Goal: Transaction & Acquisition: Purchase product/service

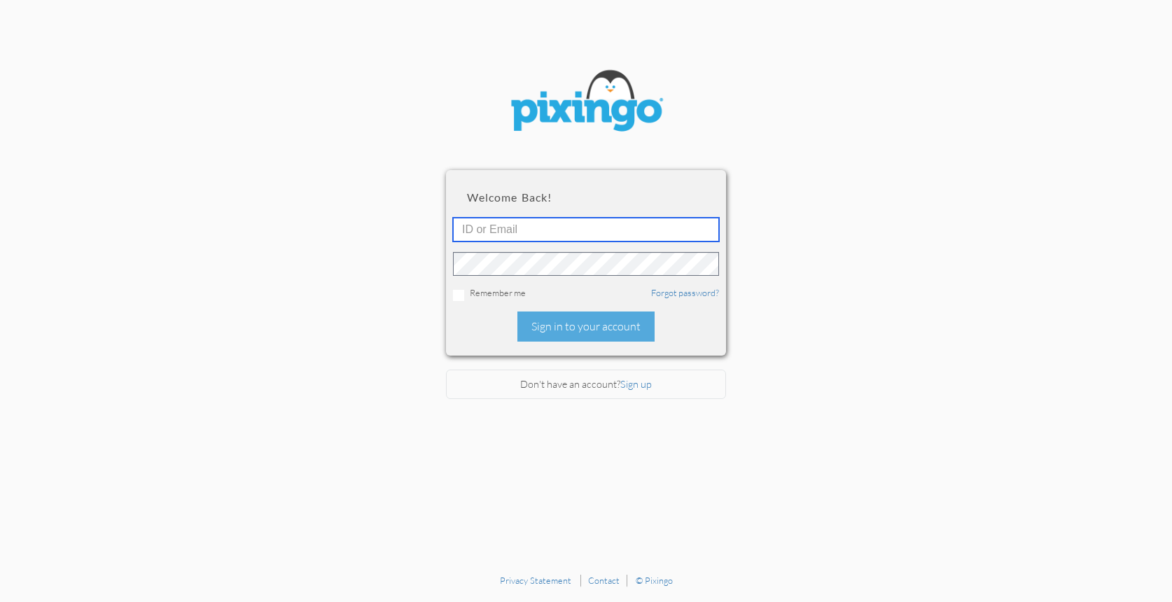
type input "[PERSON_NAME][EMAIL_ADDRESS][DOMAIN_NAME]"
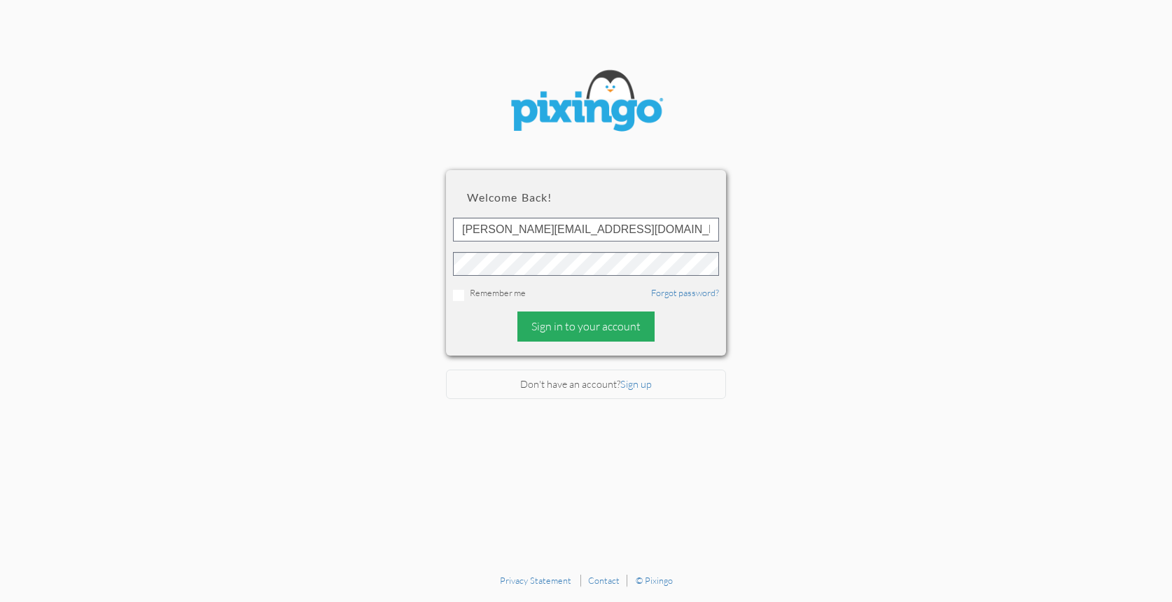
click at [572, 324] on div "Sign in to your account" at bounding box center [586, 327] width 137 height 30
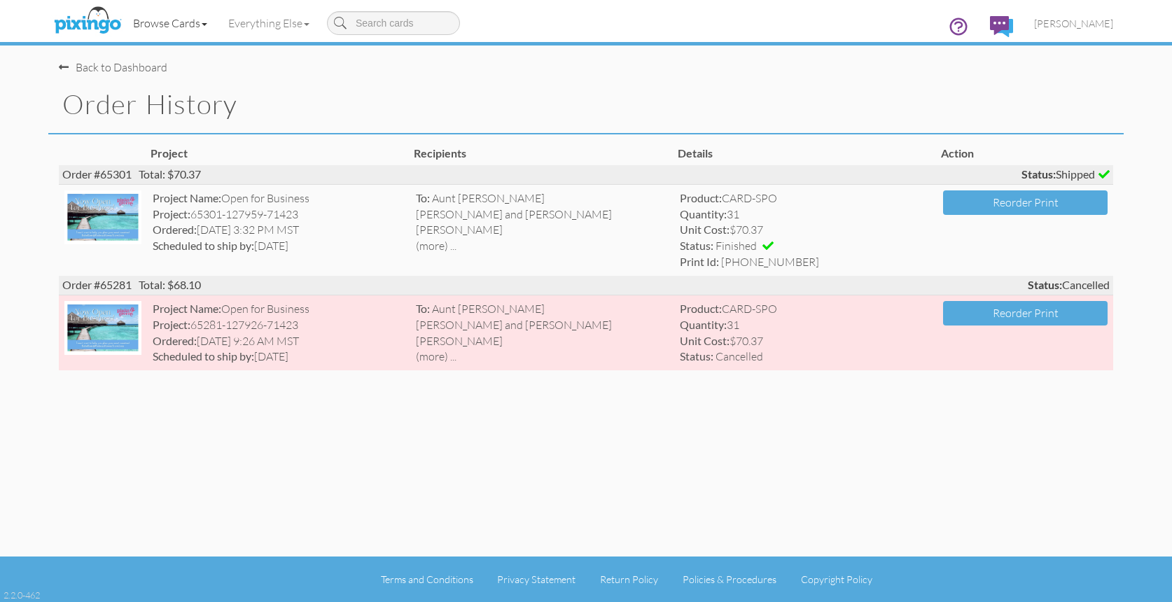
click at [153, 21] on link "Browse Cards" at bounding box center [170, 23] width 95 height 35
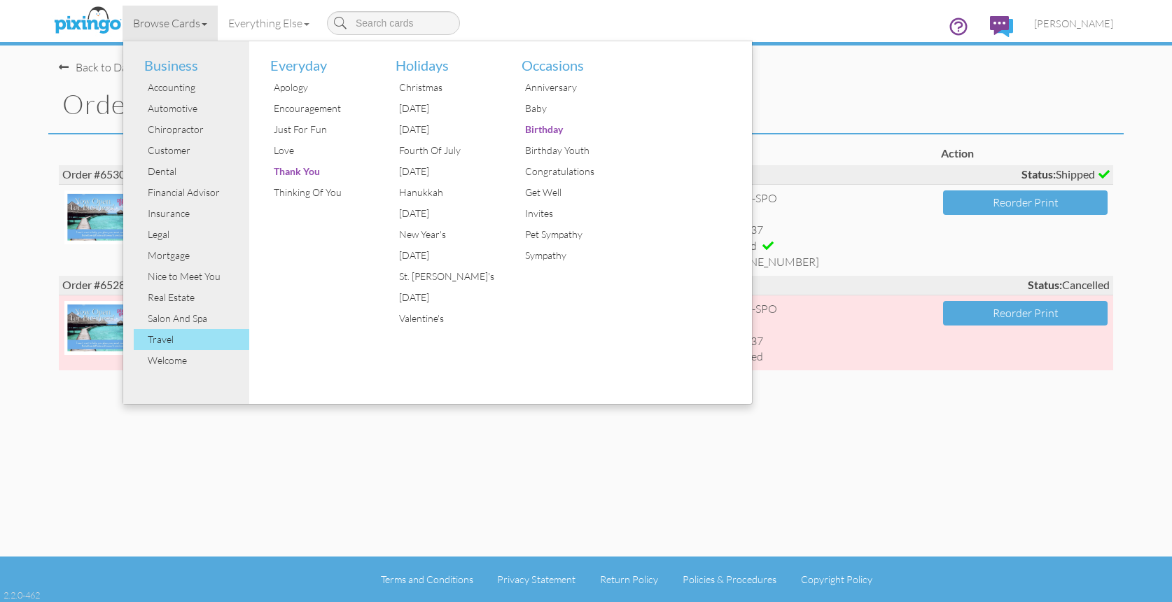
click at [179, 333] on div "Travel" at bounding box center [196, 339] width 105 height 21
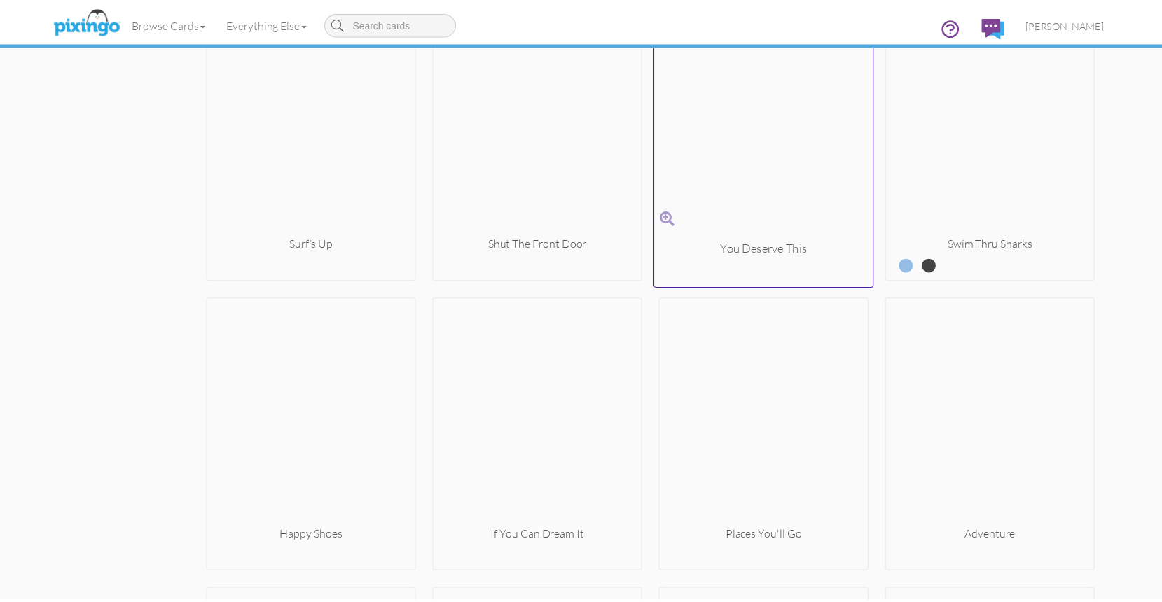
scroll to position [2416, 0]
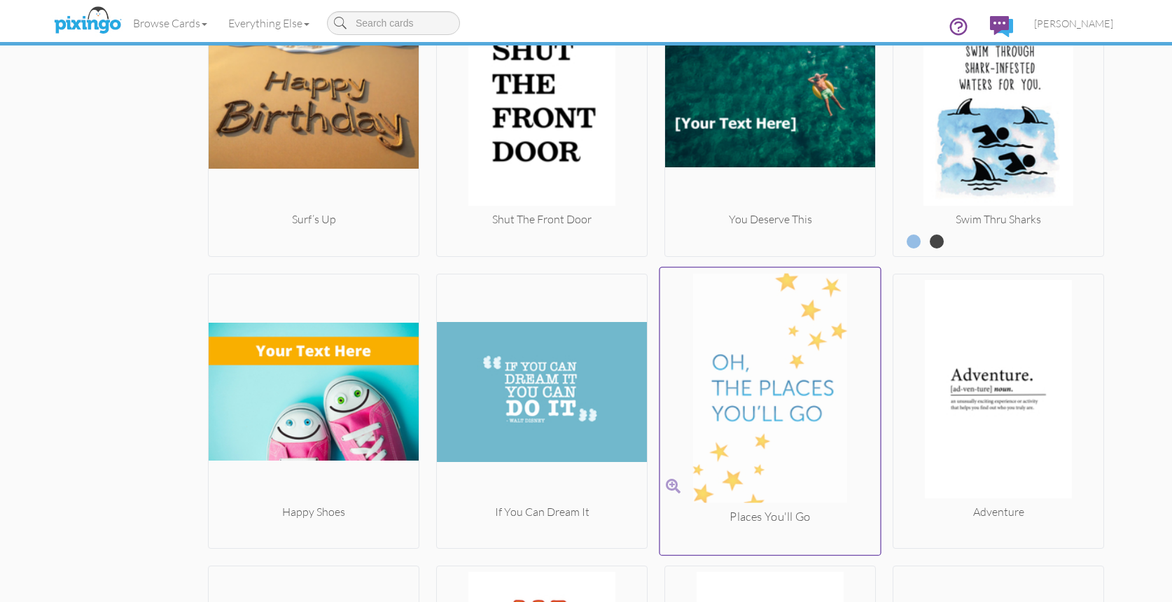
click at [721, 400] on img at bounding box center [770, 390] width 221 height 235
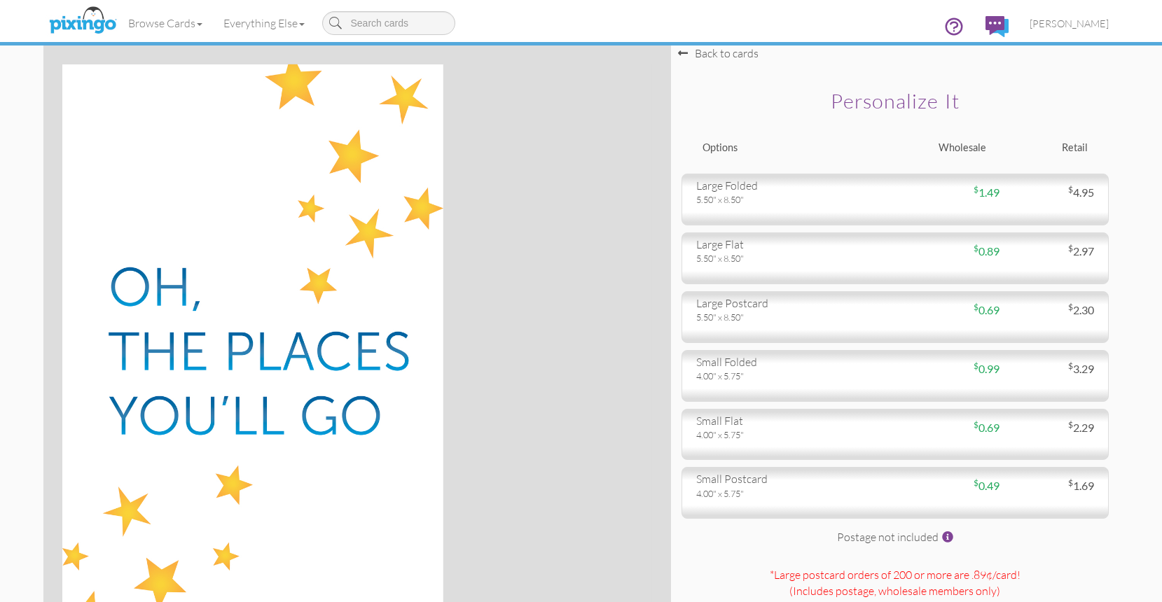
click at [378, 301] on img at bounding box center [253, 359] width 382 height 590
click at [916, 97] on h2 "Personalize it" at bounding box center [895, 101] width 378 height 22
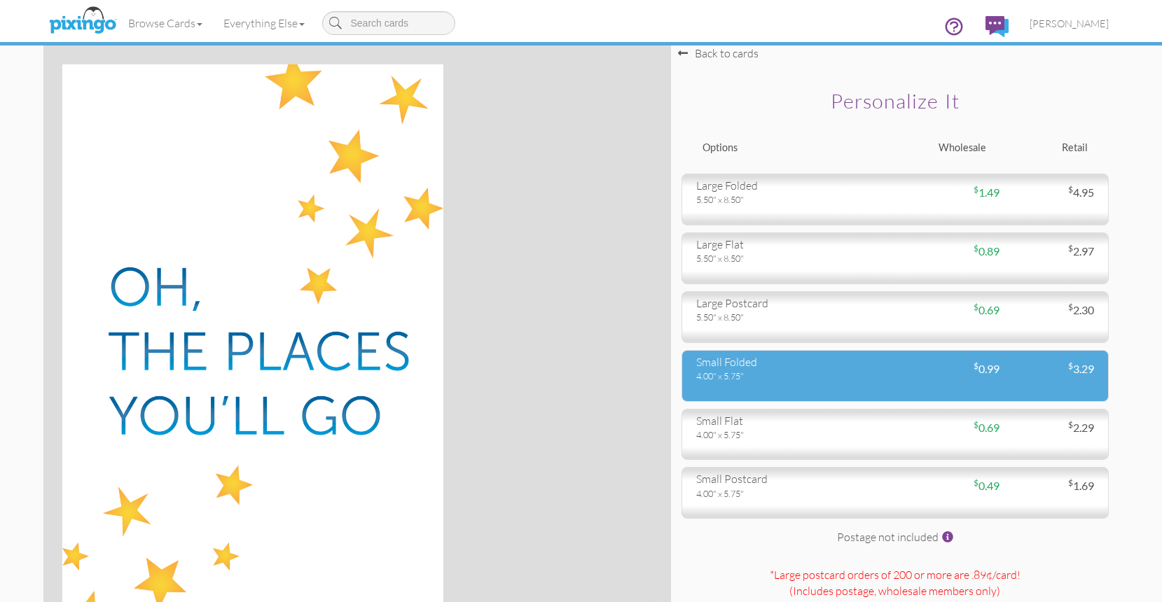
click at [810, 366] on div "small folded" at bounding box center [790, 362] width 188 height 16
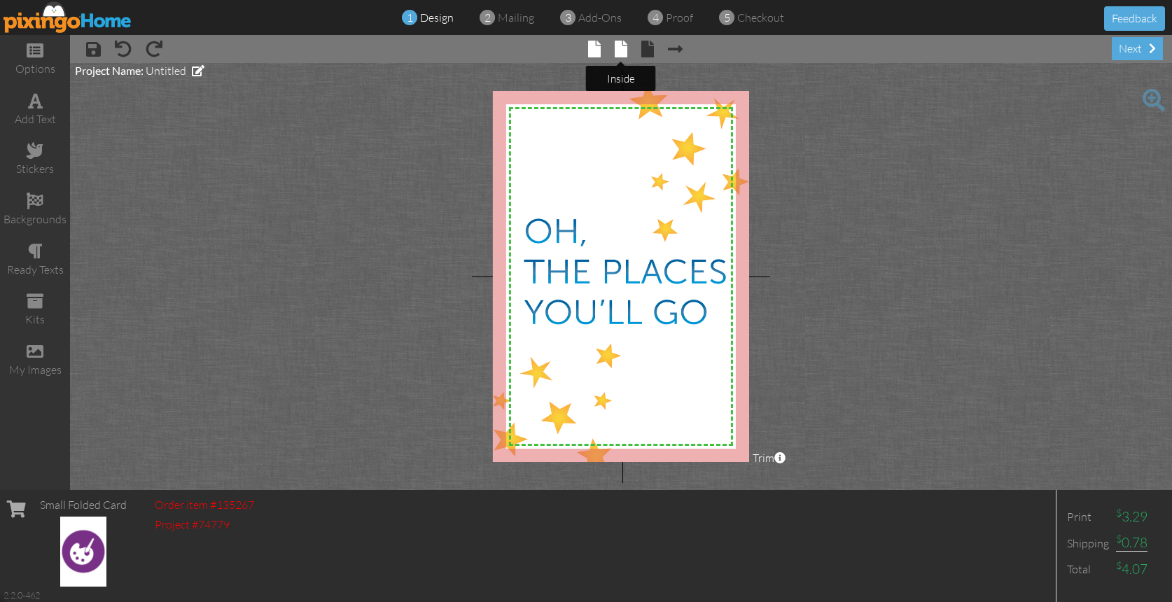
click at [619, 50] on span at bounding box center [621, 49] width 13 height 17
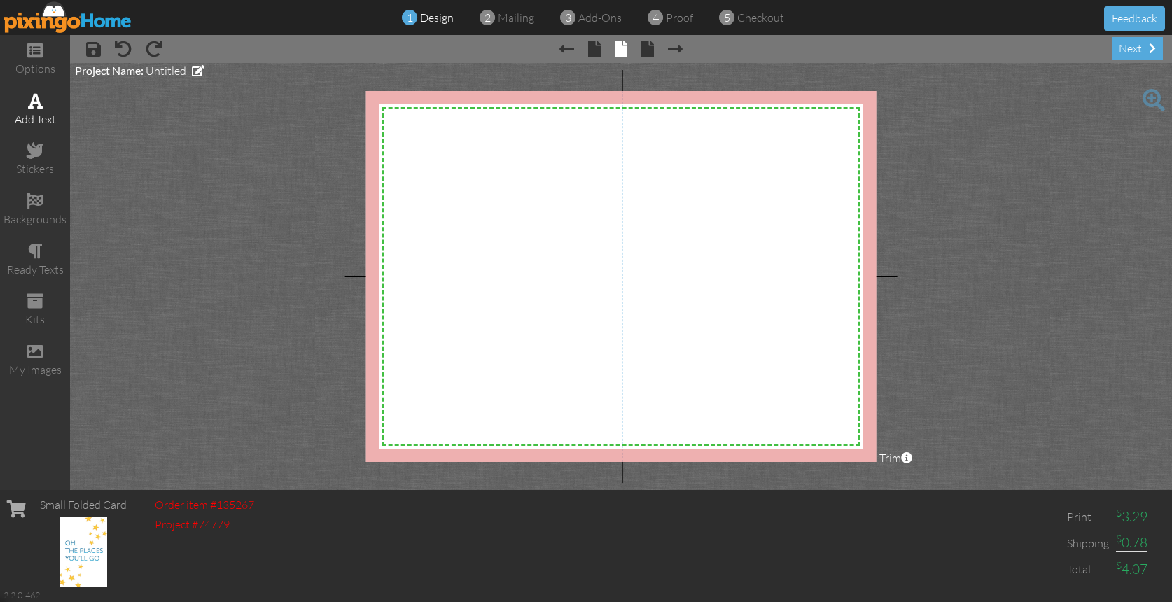
click at [38, 101] on span at bounding box center [35, 100] width 15 height 17
